Goal: Browse casually: Explore the website without a specific task or goal

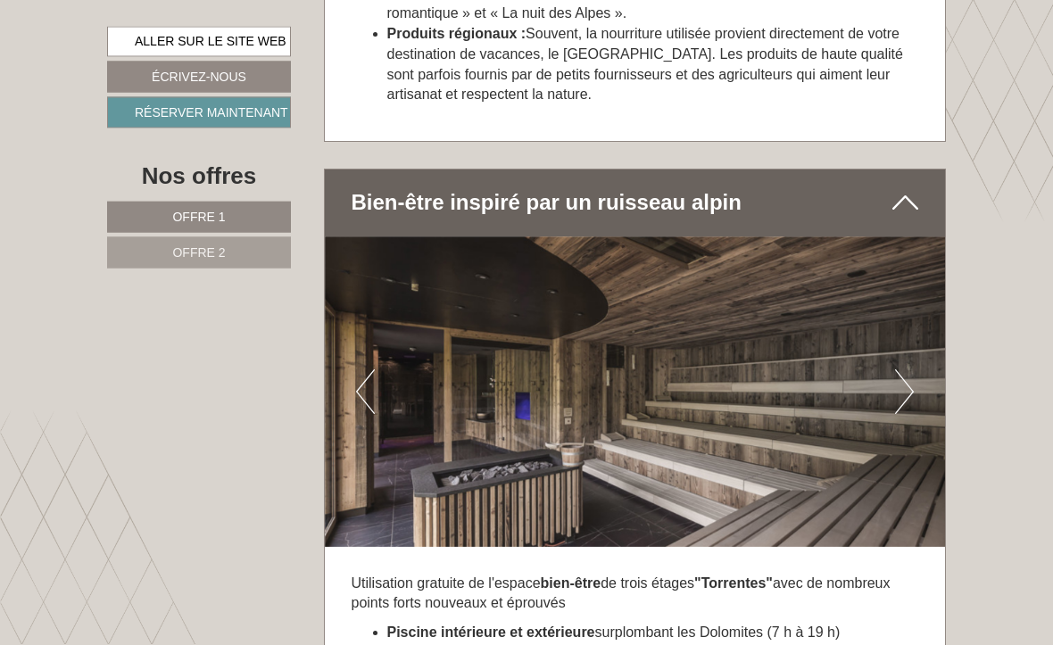
scroll to position [4525, 0]
click at [731, 298] on img at bounding box center [635, 392] width 621 height 311
click at [731, 370] on button "SUIVANT" at bounding box center [904, 392] width 19 height 45
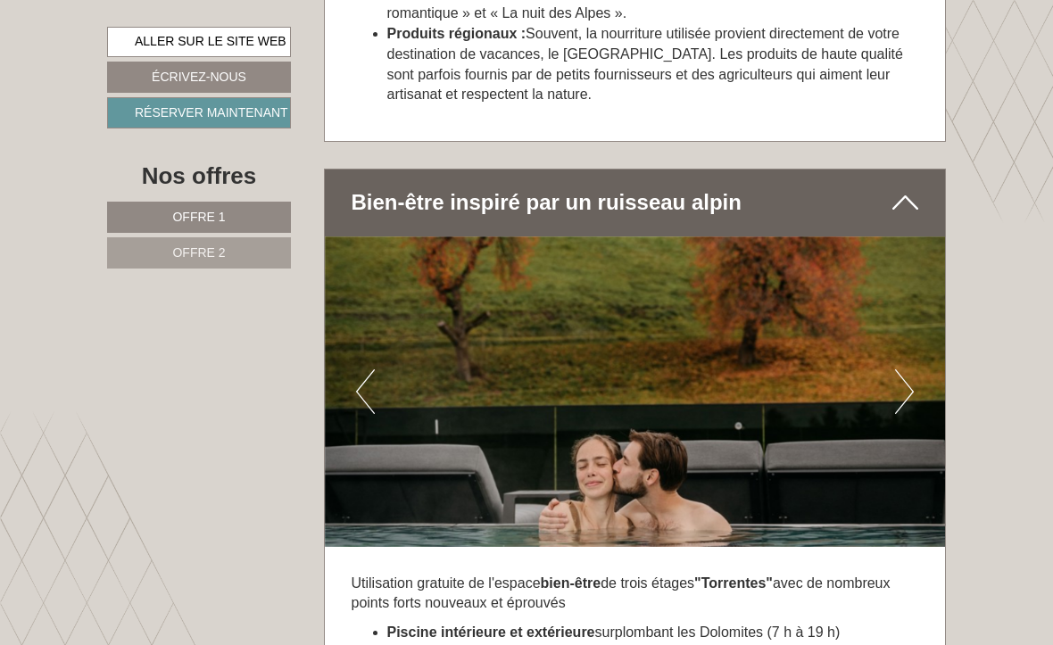
click at [731, 370] on button "SUIVANT" at bounding box center [904, 392] width 19 height 45
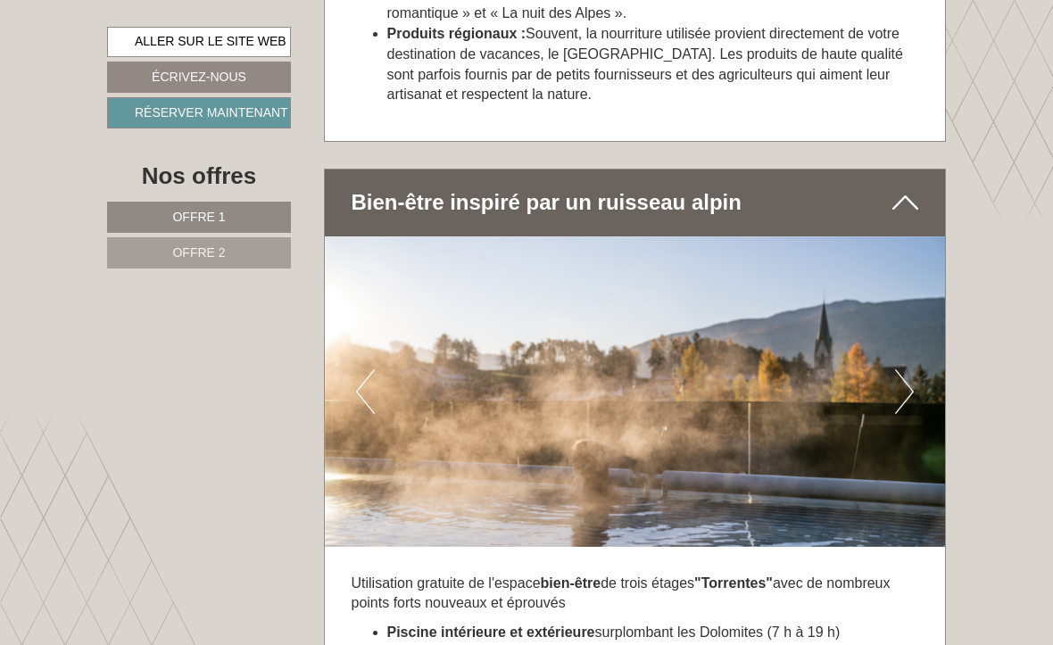
click at [731, 303] on img at bounding box center [635, 392] width 621 height 311
click at [731, 370] on button "SUIVANT" at bounding box center [904, 392] width 19 height 45
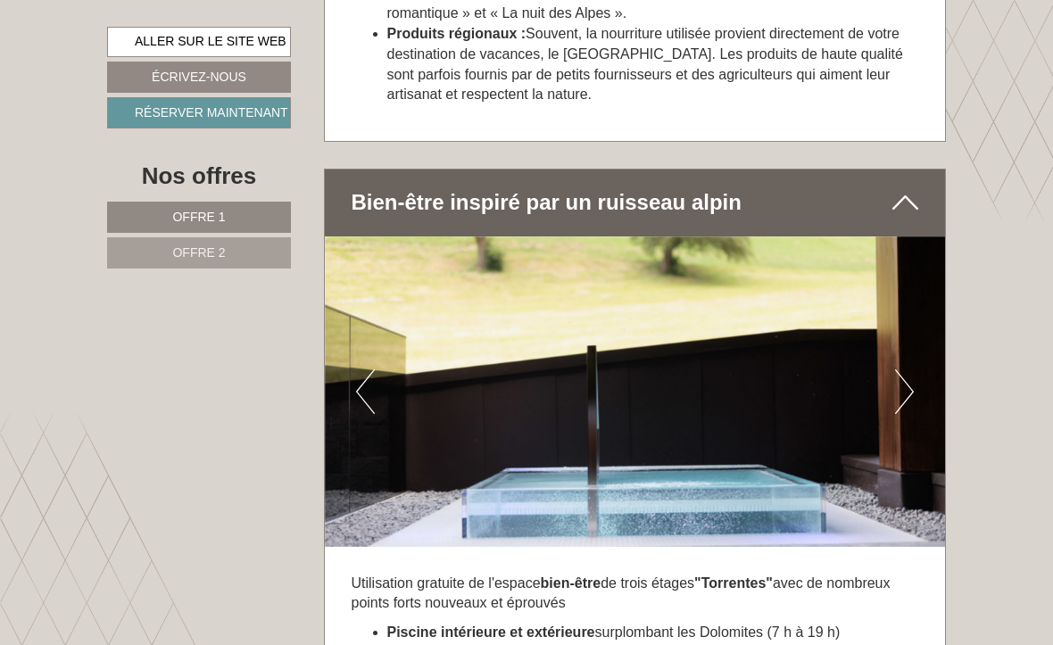
click at [731, 370] on button "SUIVANT" at bounding box center [904, 392] width 19 height 45
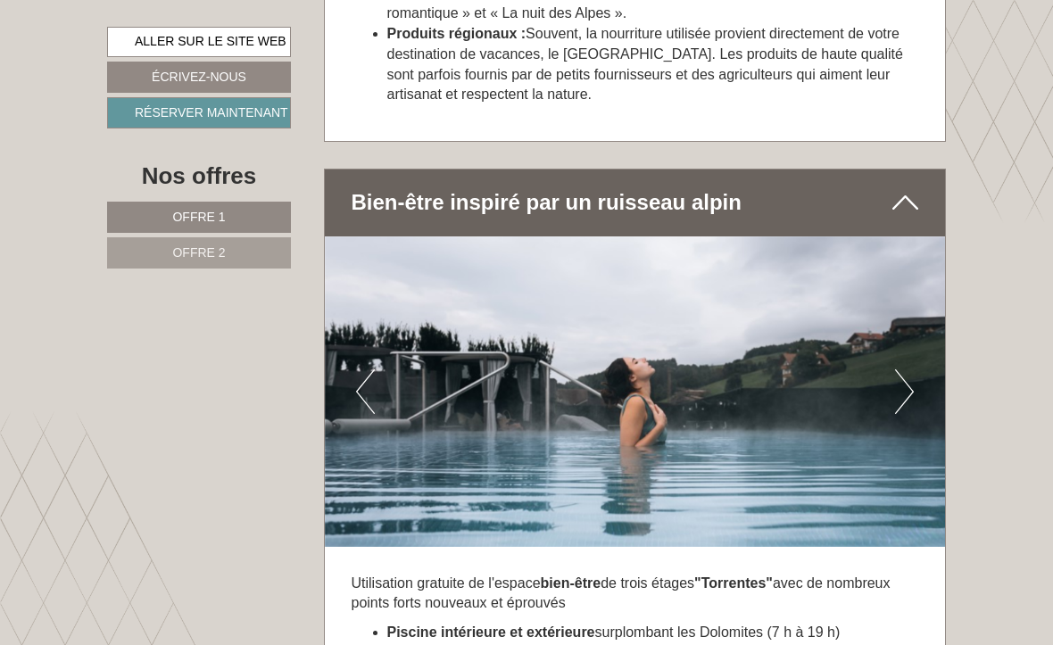
click at [731, 370] on button "SUIVANT" at bounding box center [904, 392] width 19 height 45
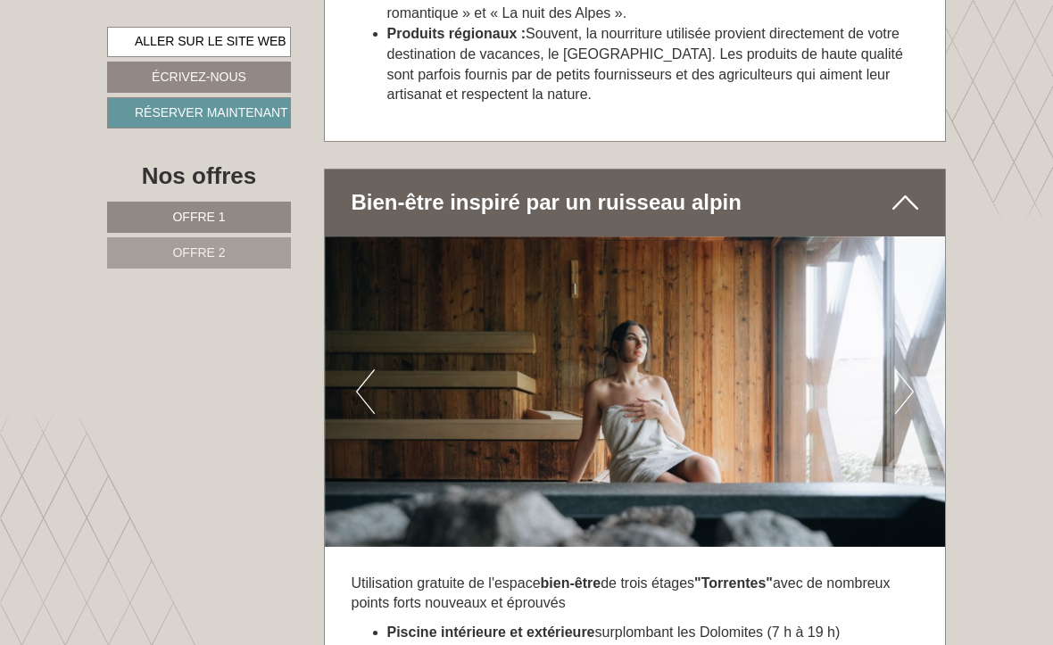
click at [731, 370] on button "SUIVANT" at bounding box center [904, 392] width 19 height 45
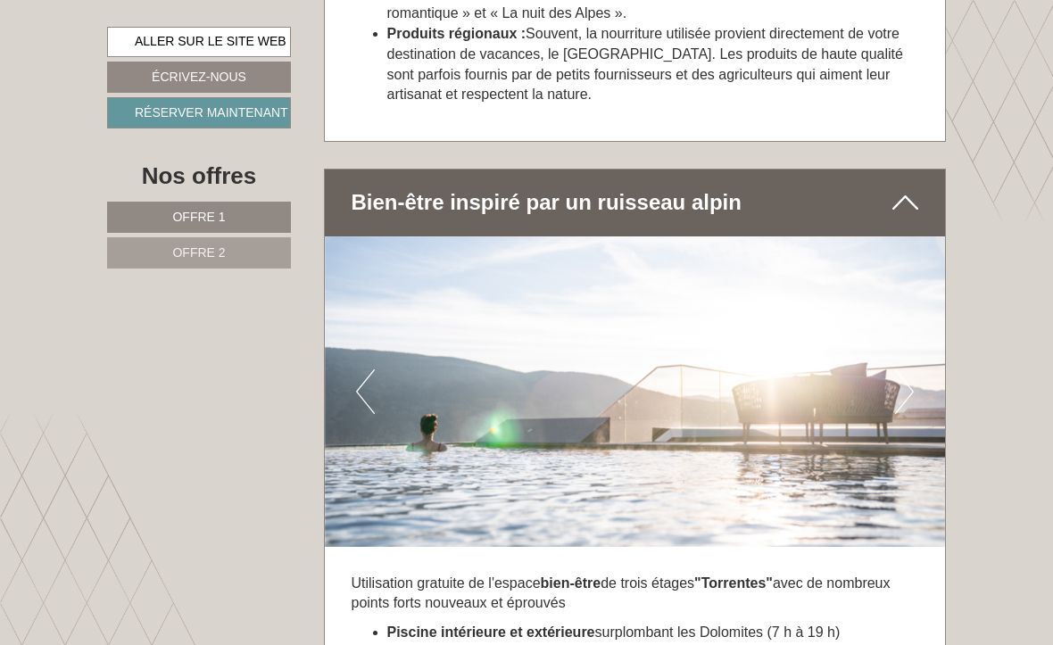
click at [731, 370] on button "SUIVANT" at bounding box center [904, 392] width 19 height 45
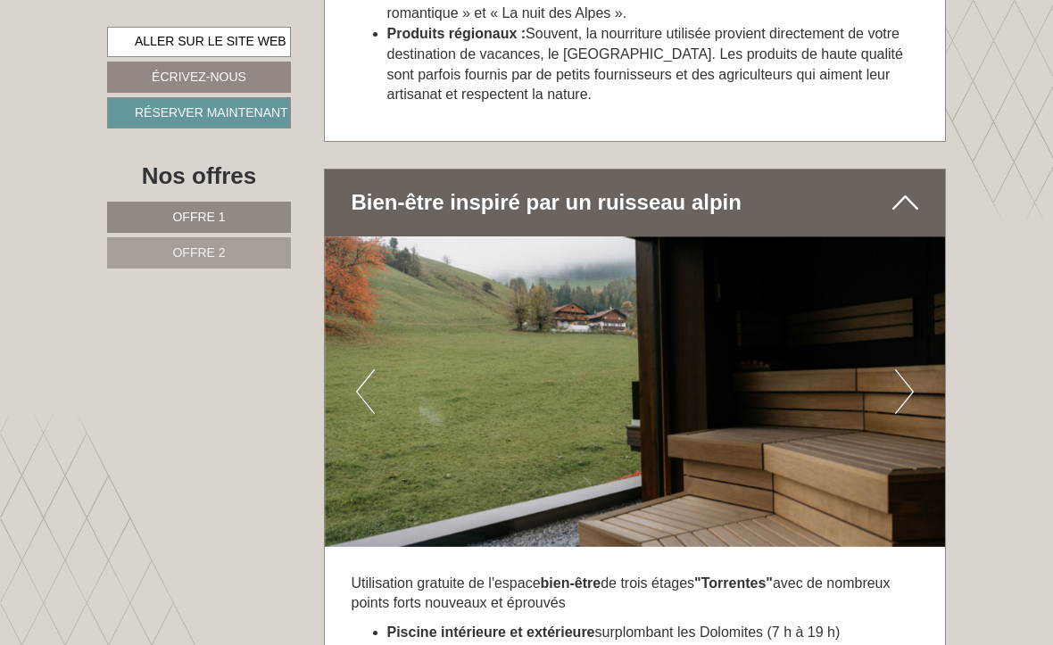
click at [731, 370] on button "SUIVANT" at bounding box center [904, 392] width 19 height 45
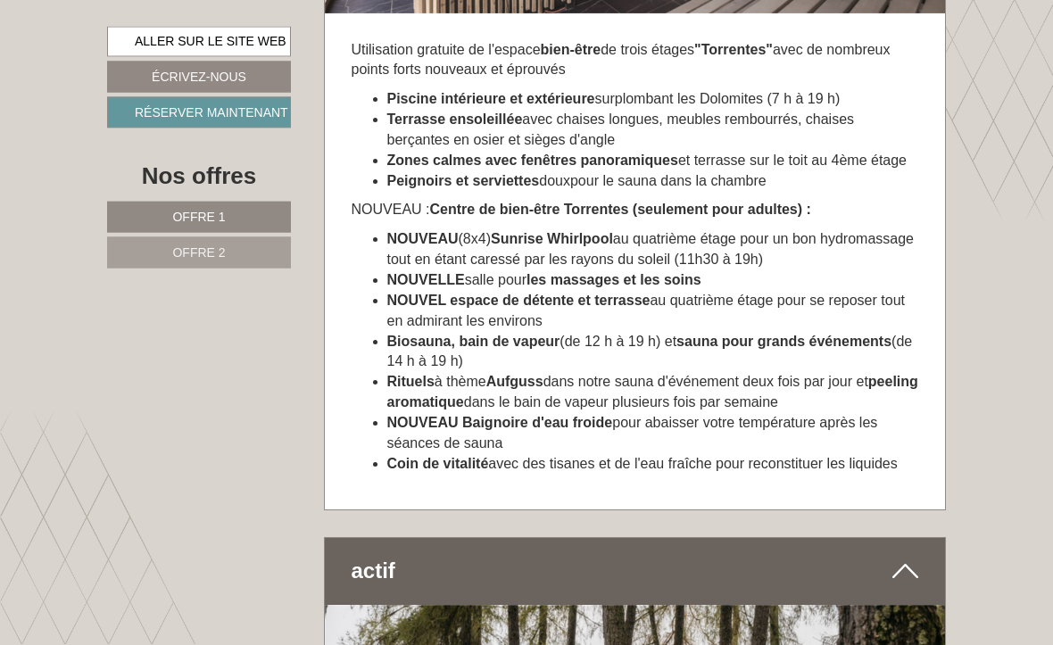
scroll to position [5059, 0]
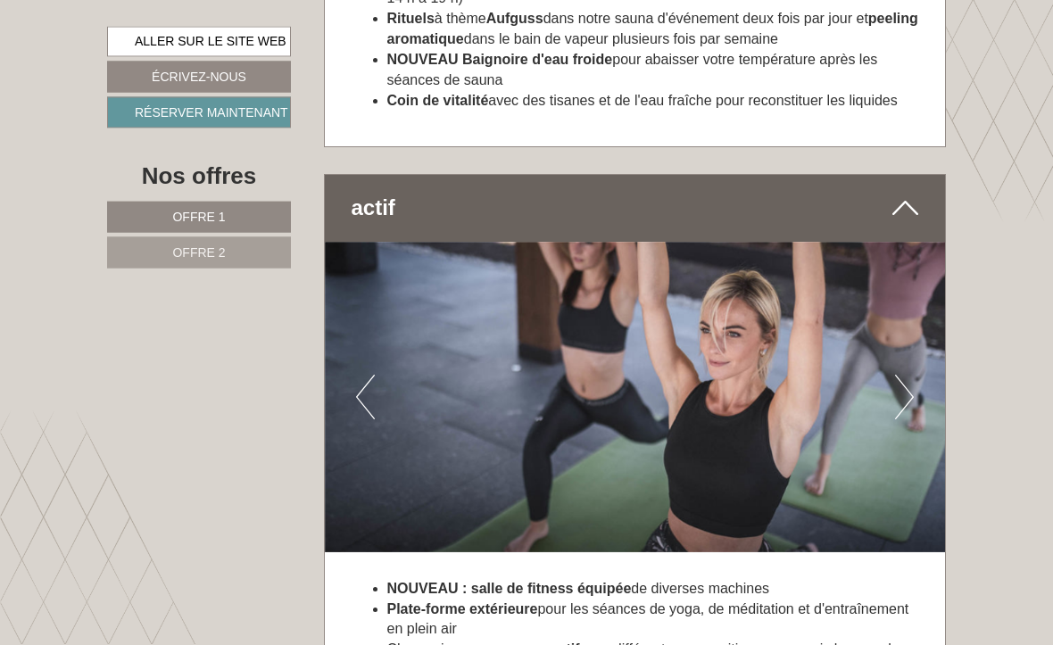
click at [731, 376] on button "SUIVANT" at bounding box center [904, 398] width 19 height 45
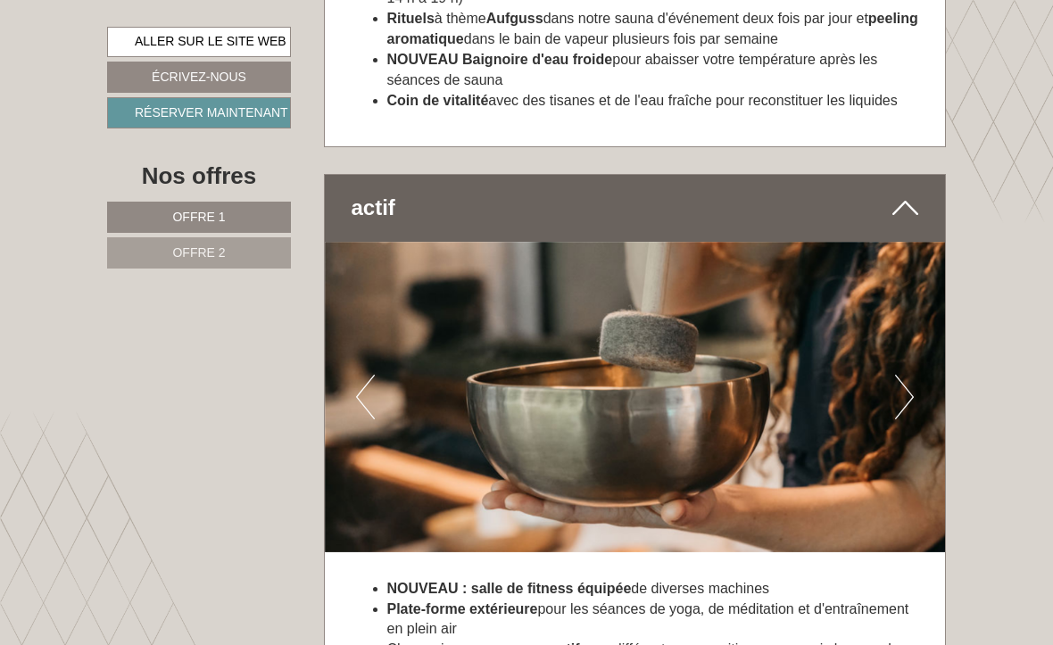
click at [731, 375] on button "SUIVANT" at bounding box center [904, 397] width 19 height 45
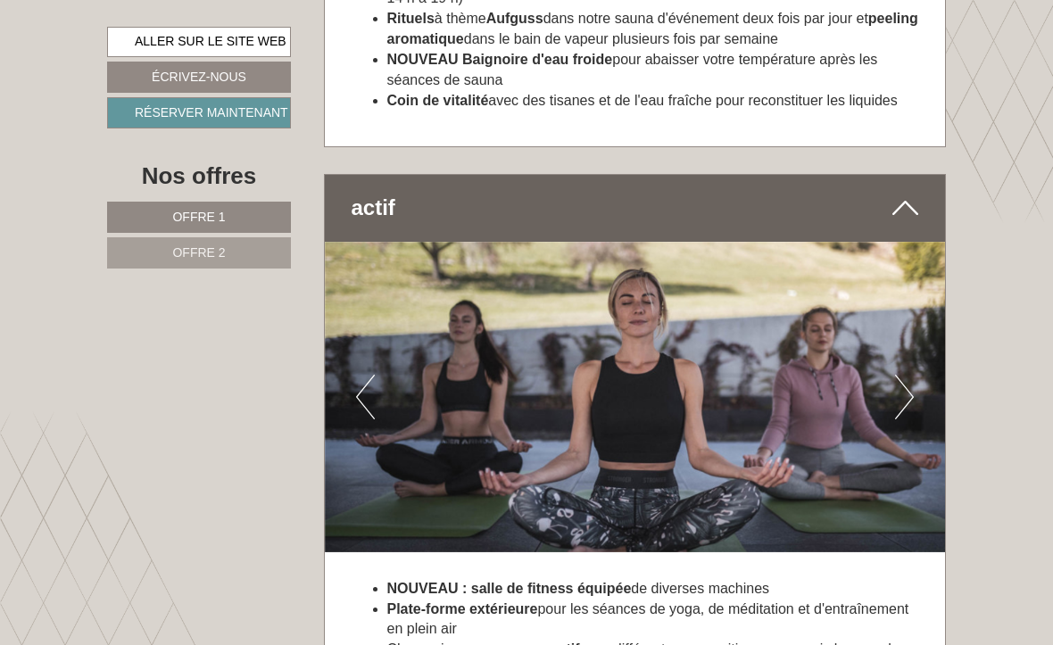
click at [731, 375] on button "SUIVANT" at bounding box center [904, 397] width 19 height 45
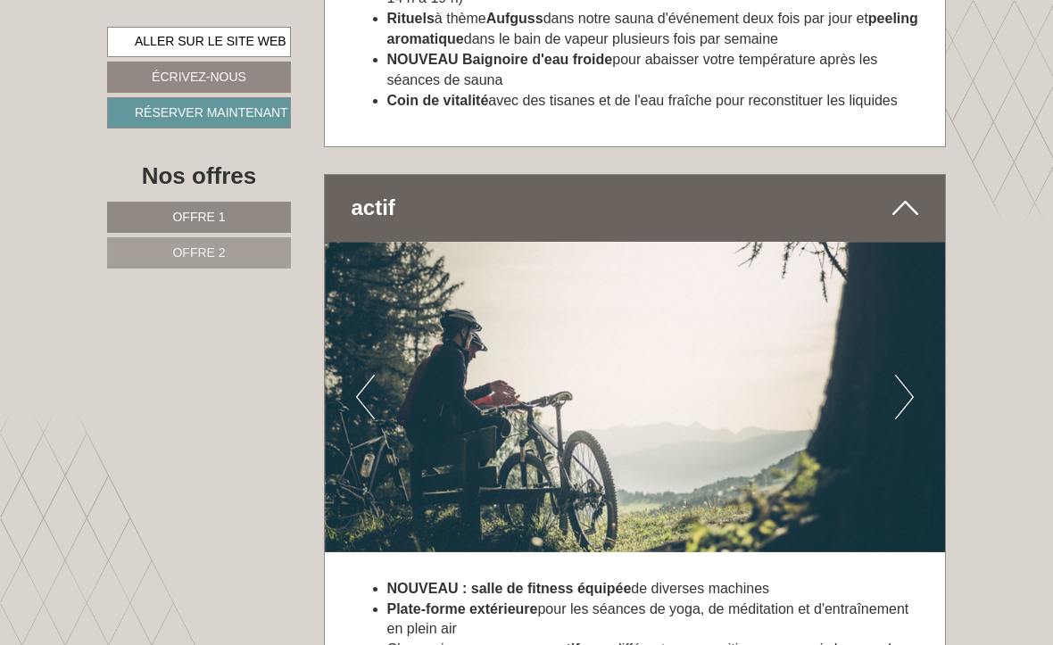
click at [731, 375] on button "SUIVANT" at bounding box center [904, 397] width 19 height 45
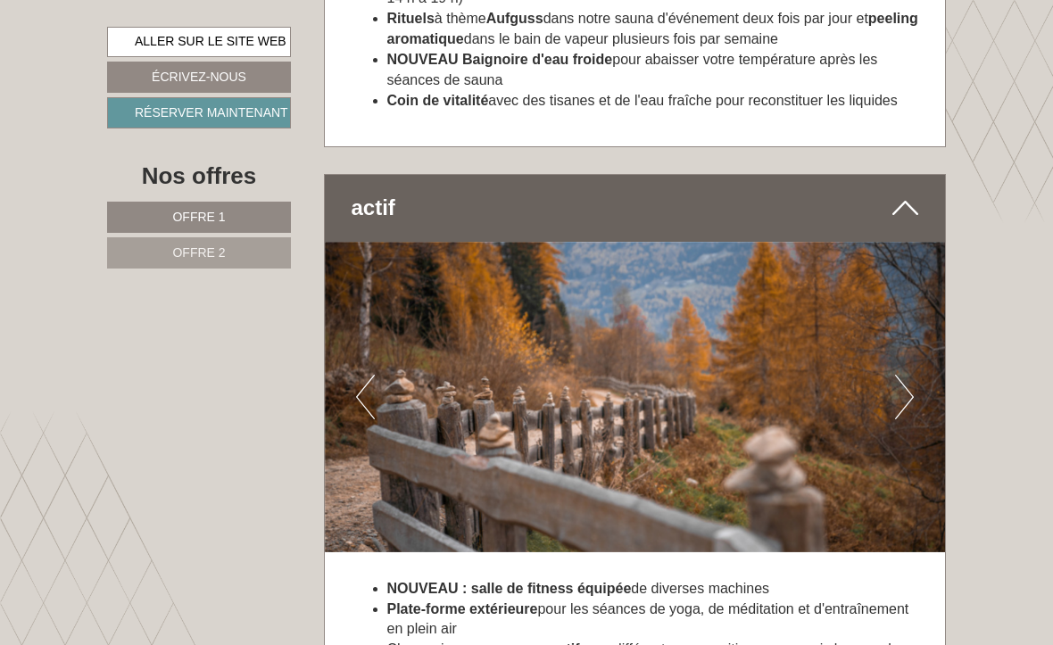
click at [731, 375] on button "SUIVANT" at bounding box center [904, 397] width 19 height 45
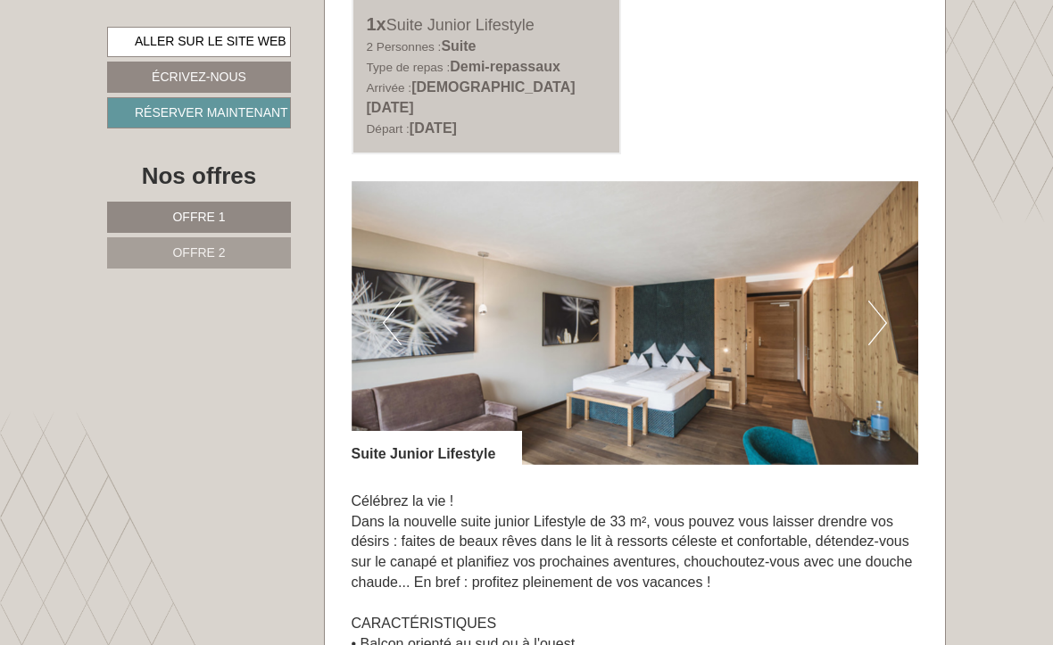
scroll to position [0, 0]
